Goal: Check status: Check status

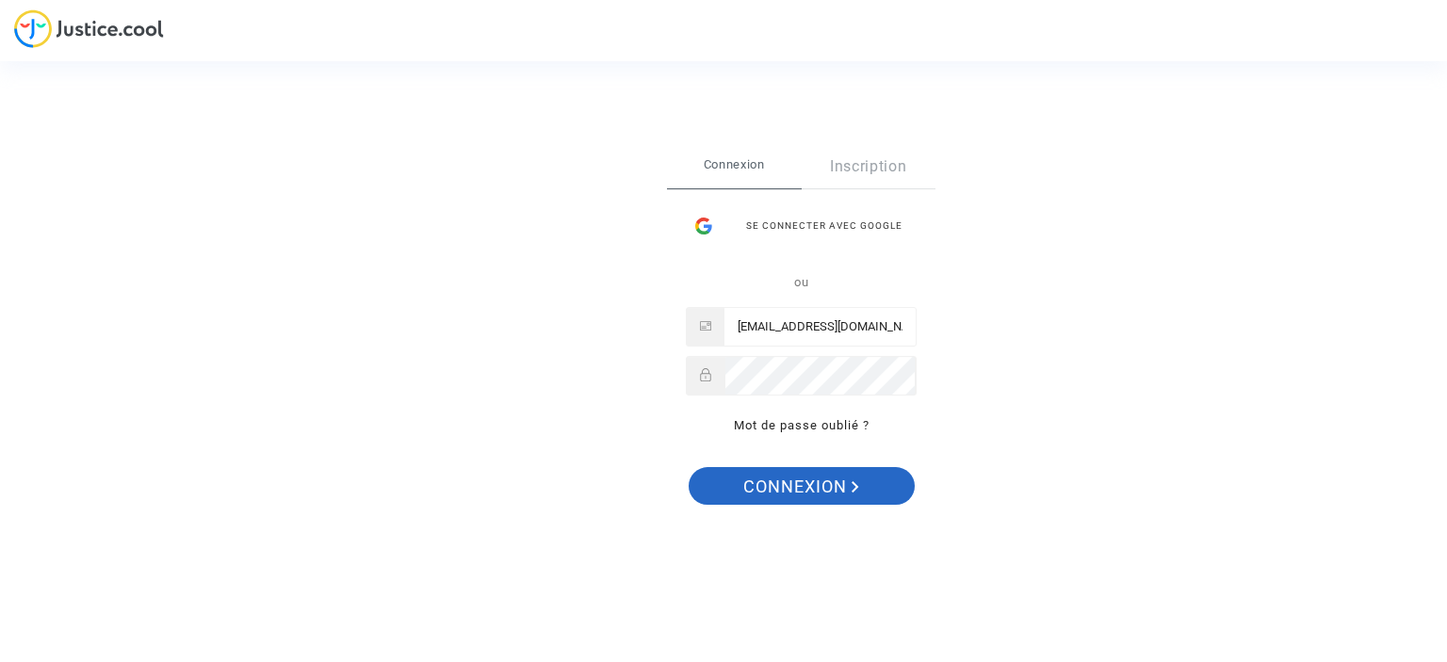
click at [867, 492] on button "Connexion" at bounding box center [801, 486] width 226 height 38
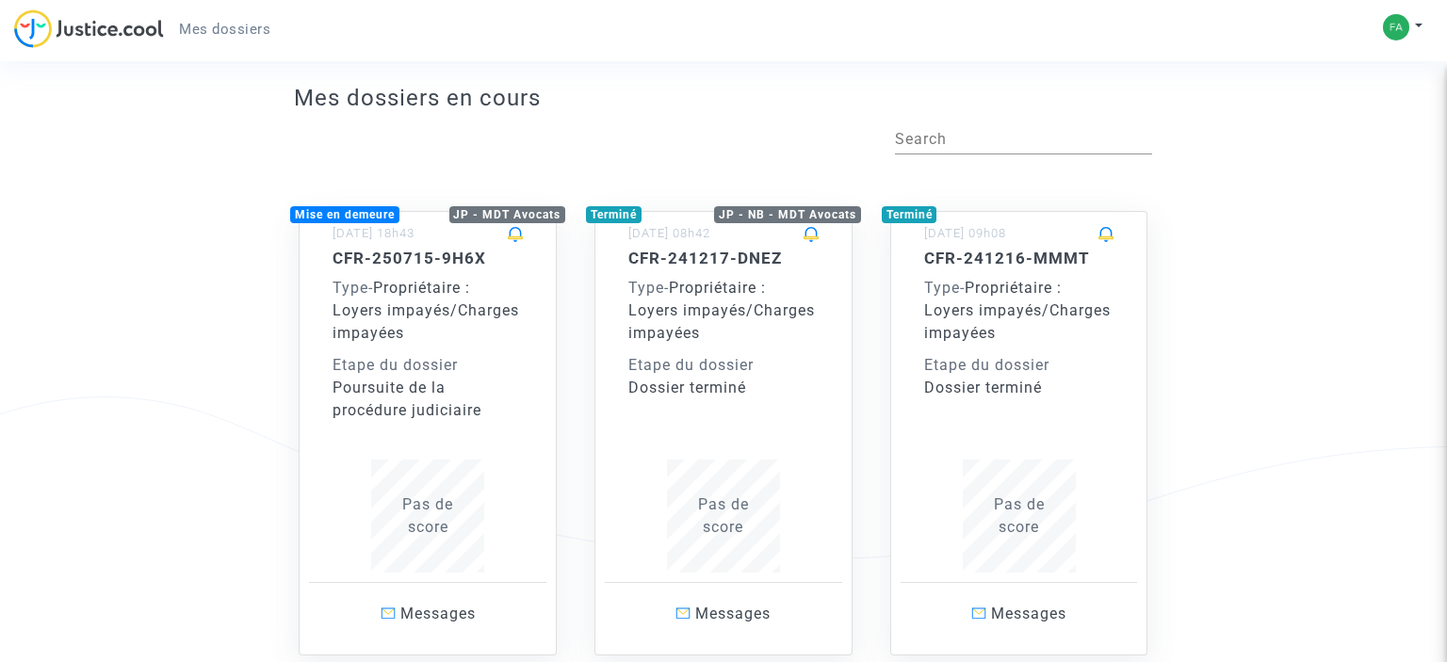
scroll to position [298, 0]
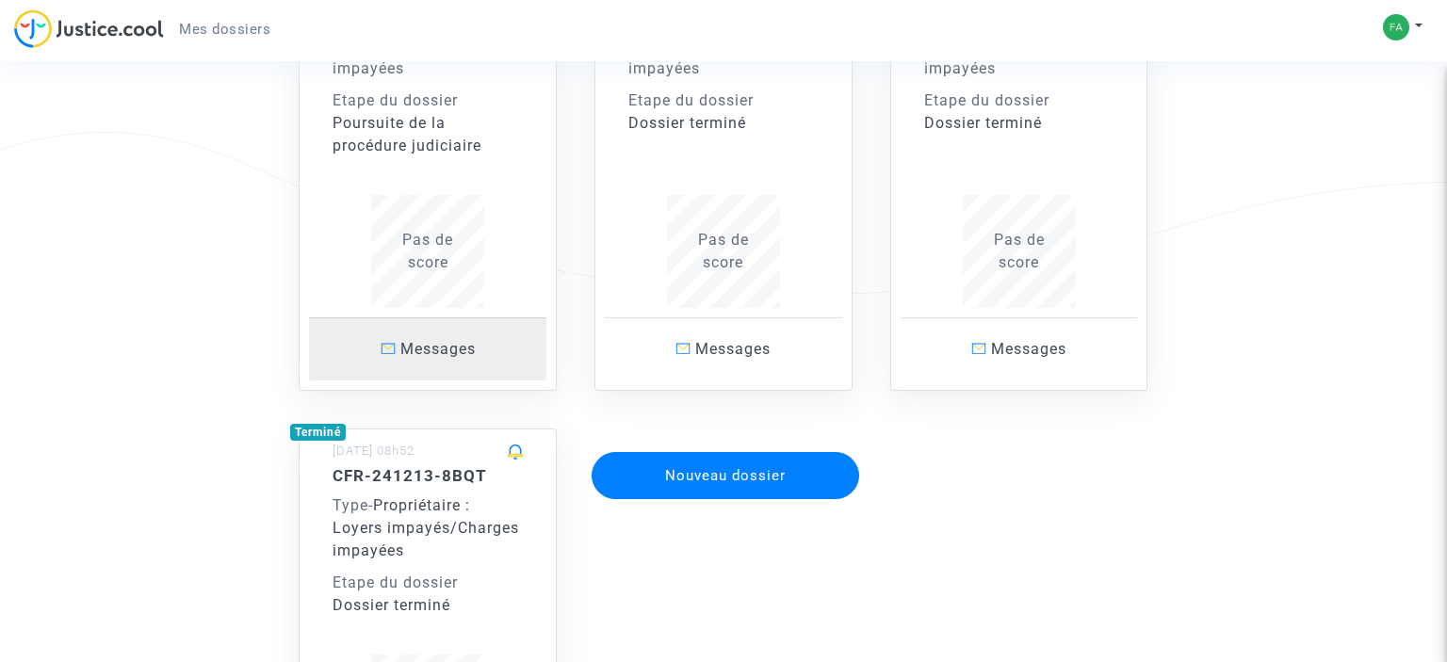
click at [386, 355] on p "Messages" at bounding box center [427, 349] width 237 height 24
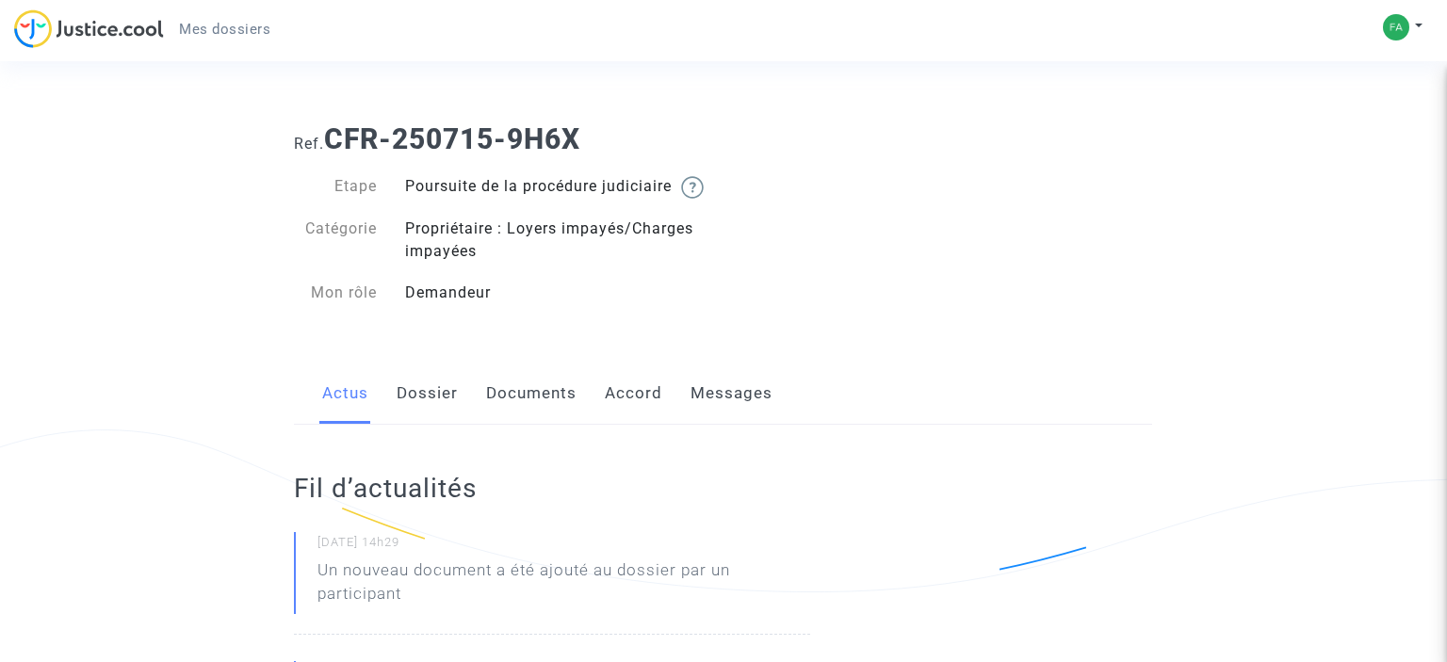
click at [495, 419] on link "Documents" at bounding box center [531, 394] width 90 height 62
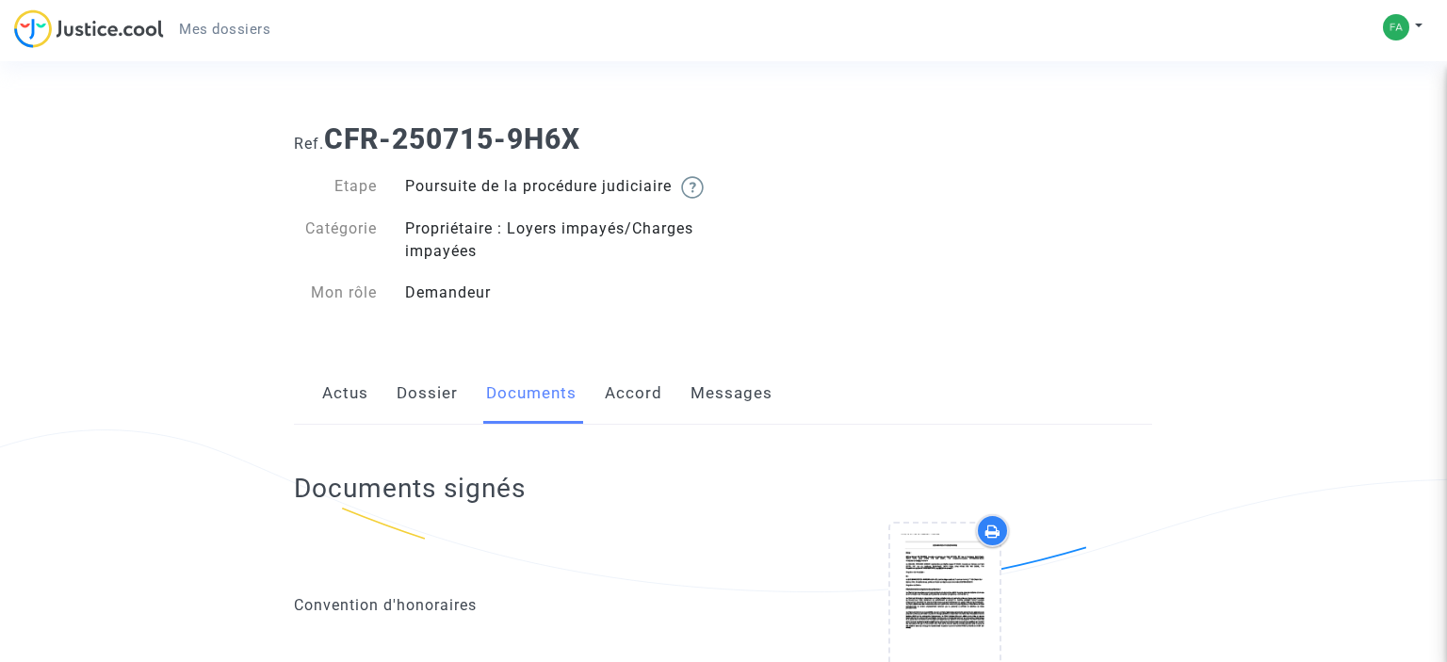
scroll to position [199, 0]
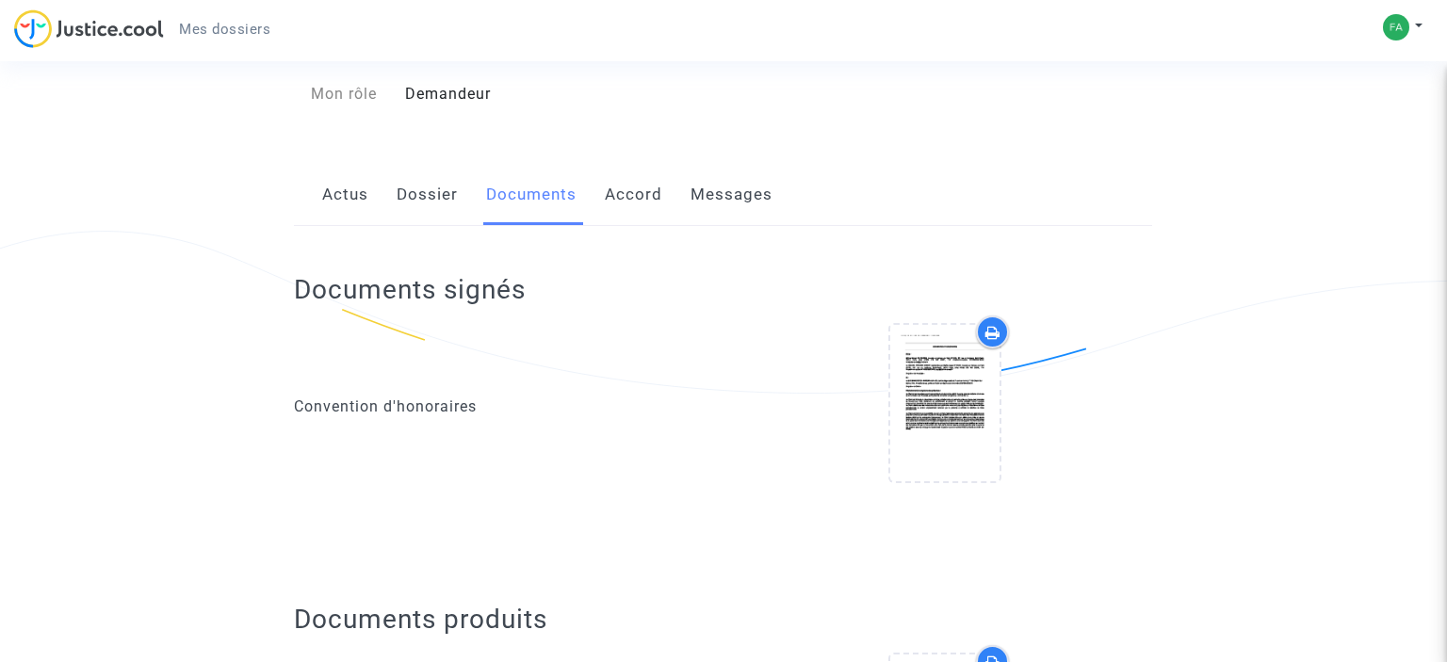
click at [624, 215] on link "Accord" at bounding box center [633, 195] width 57 height 62
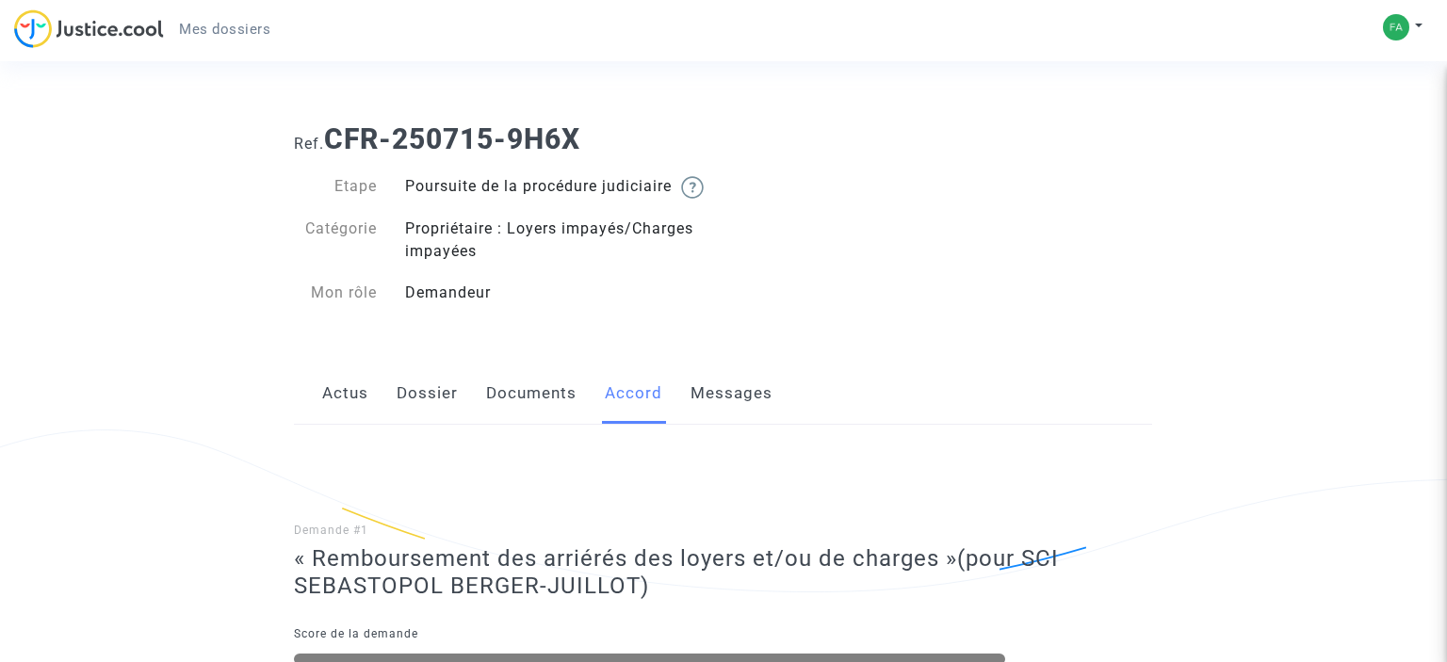
click at [716, 413] on link "Messages" at bounding box center [731, 394] width 82 height 62
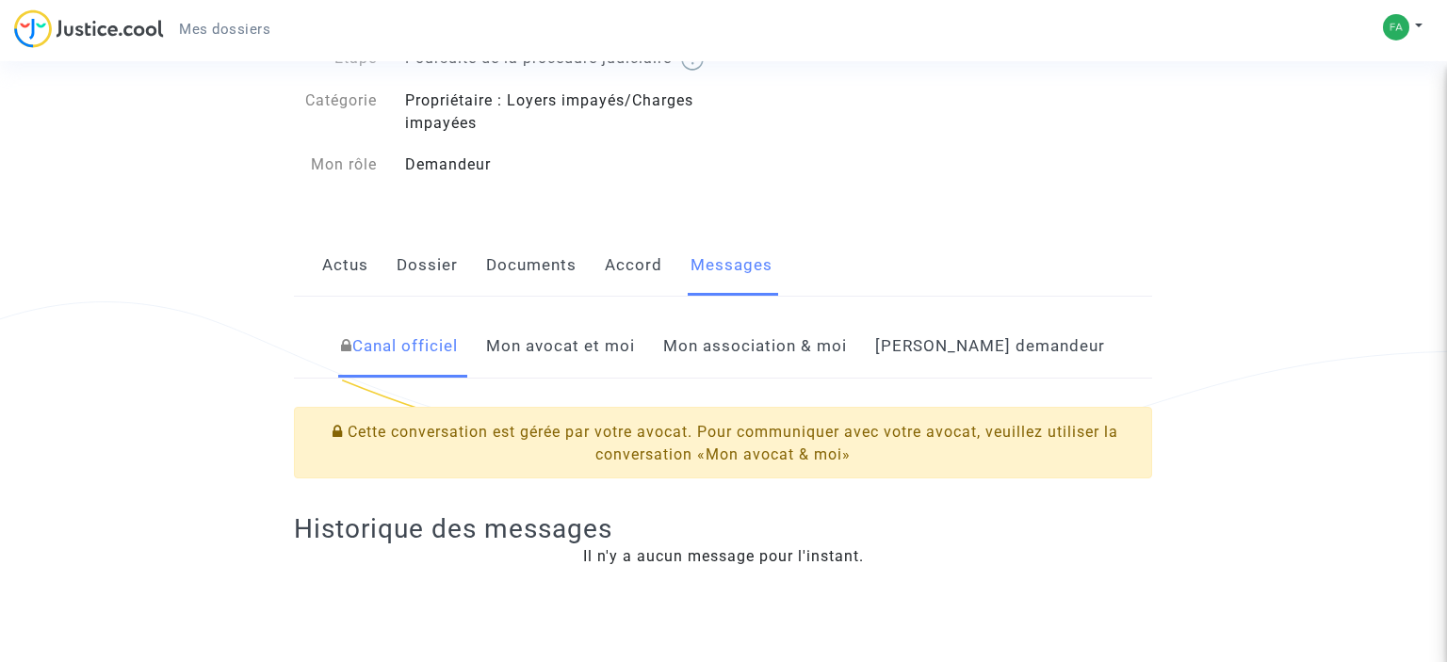
scroll to position [199, 0]
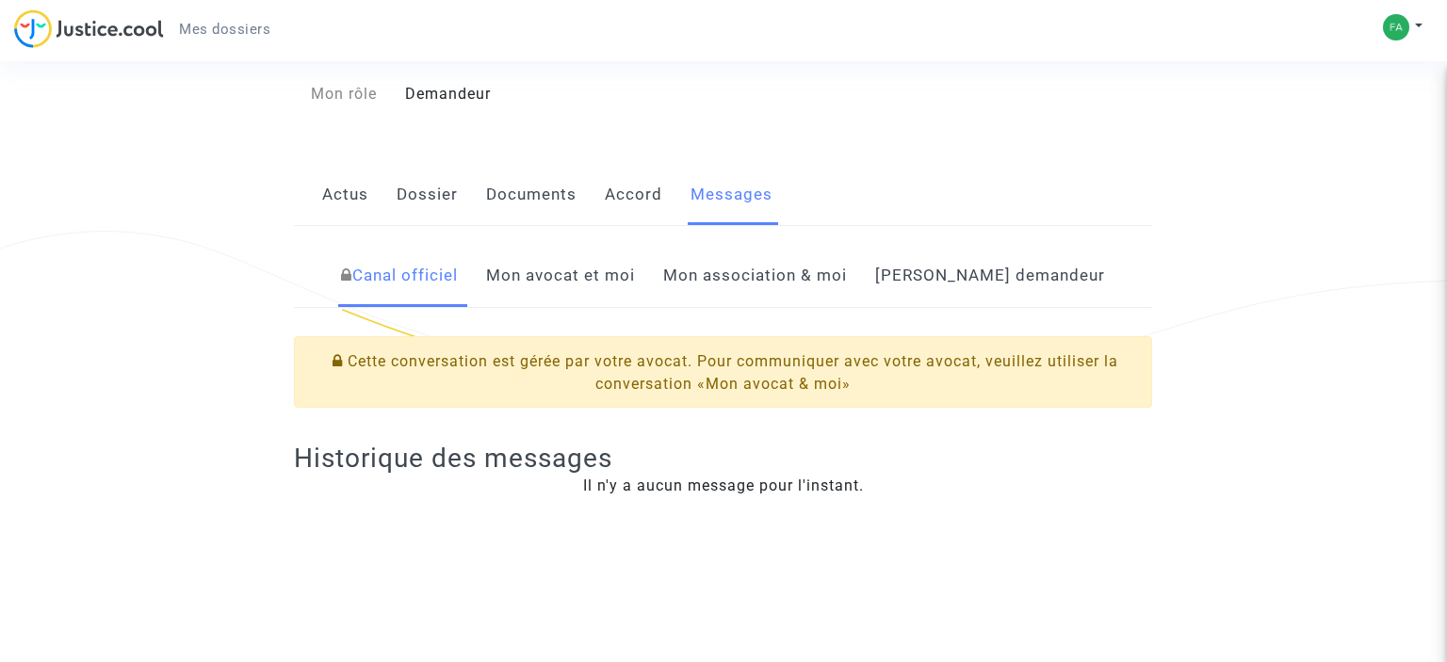
click at [1028, 302] on link "[PERSON_NAME] demandeur" at bounding box center [990, 276] width 230 height 62
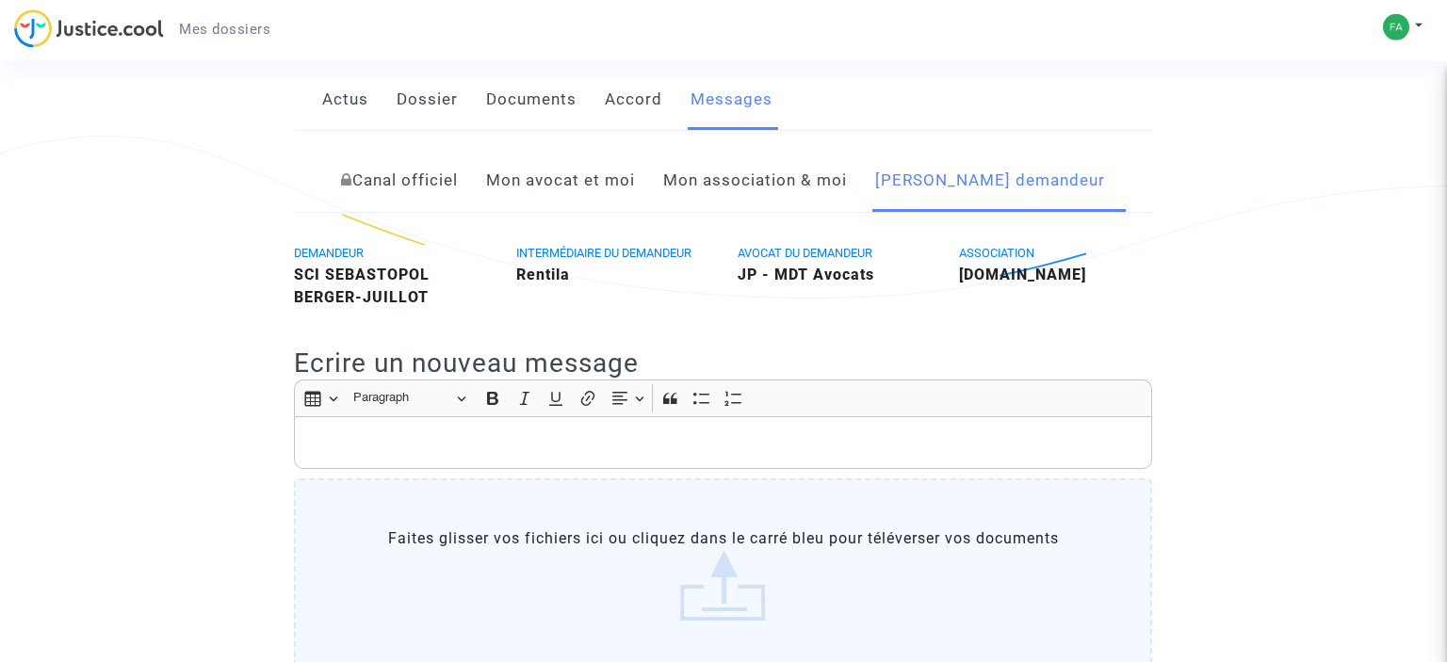
scroll to position [295, 0]
click at [812, 208] on link "Mon association & moi" at bounding box center [755, 180] width 184 height 62
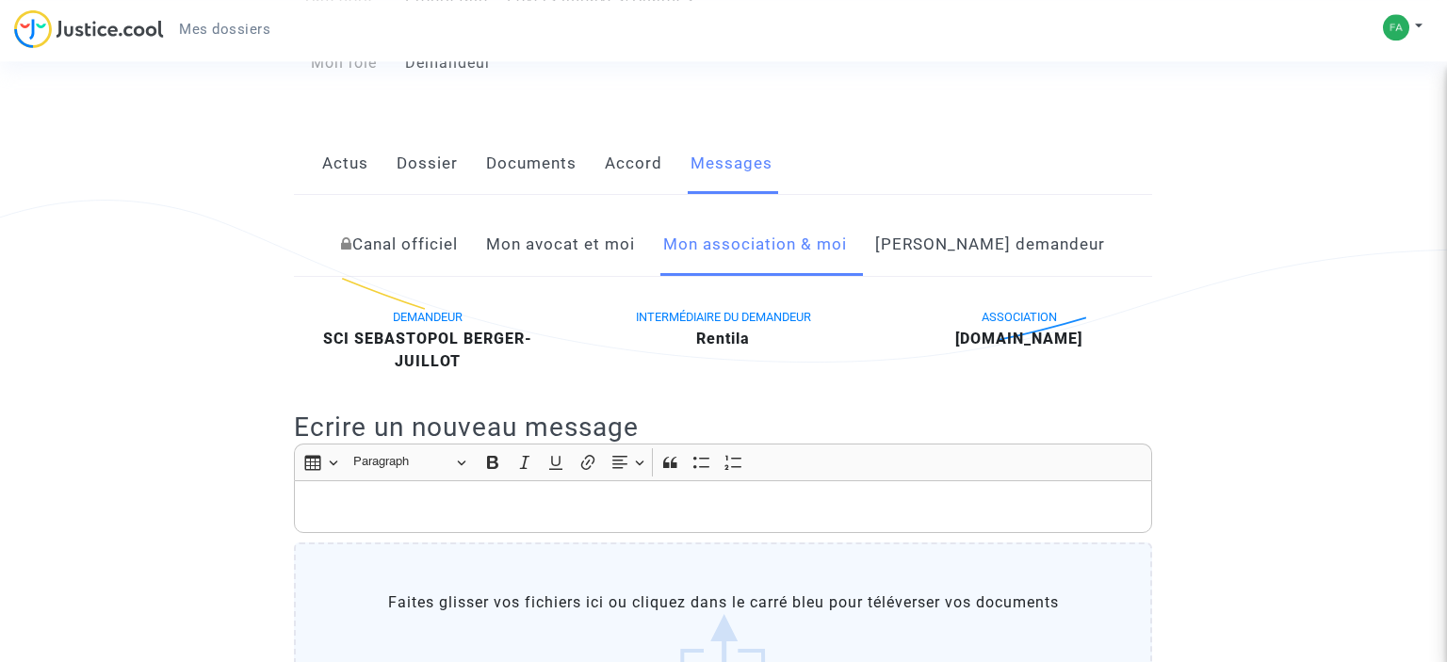
scroll to position [397, 0]
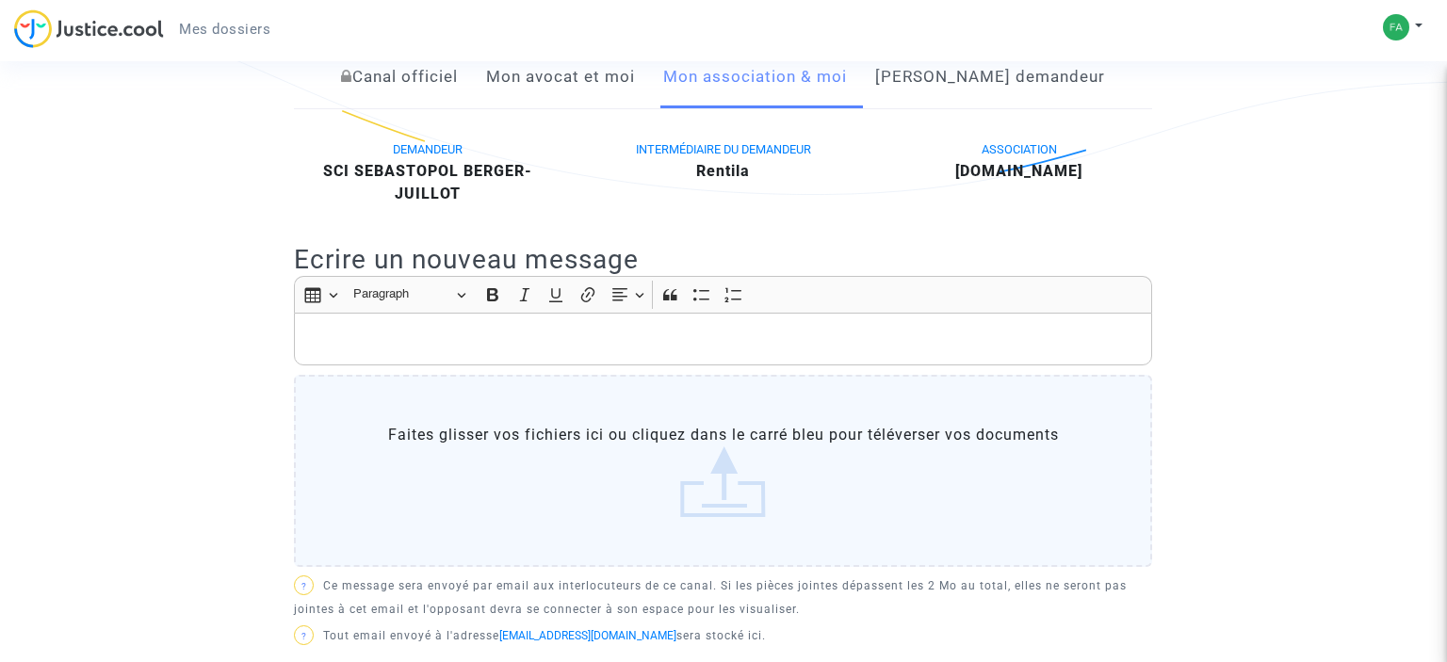
click at [609, 95] on link "Mon avocat et moi" at bounding box center [560, 77] width 149 height 62
